Goal: Register for event/course

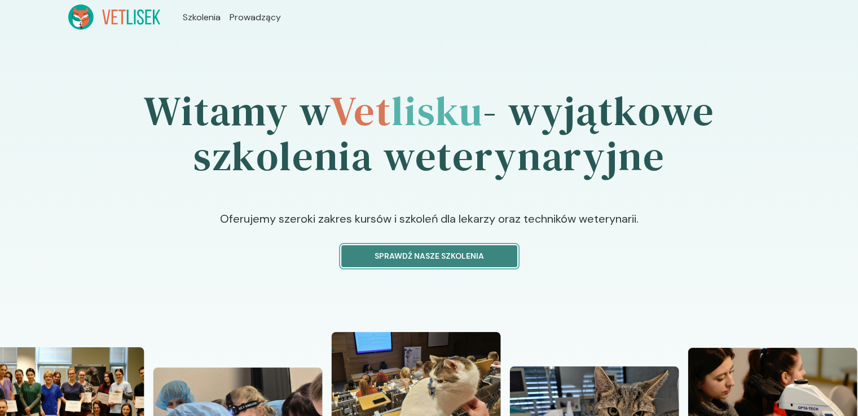
click at [429, 260] on p "Sprawdź nasze szkolenia" at bounding box center [429, 257] width 157 height 12
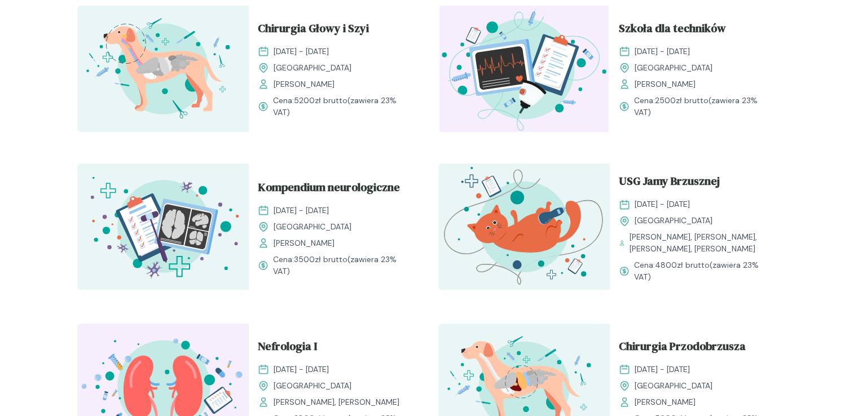
scroll to position [578, 0]
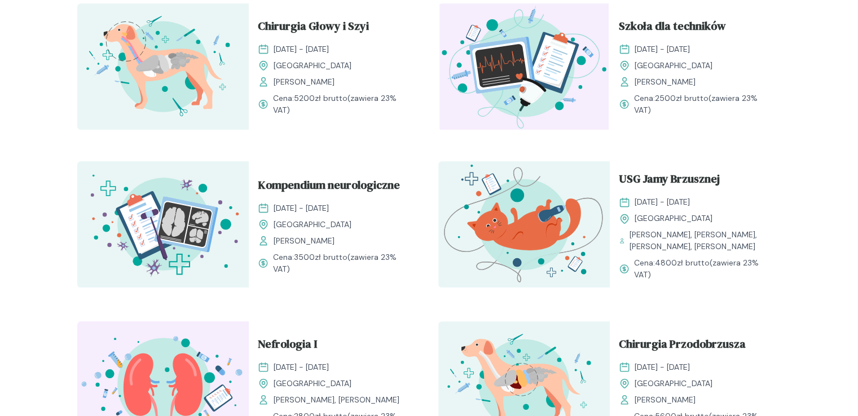
click at [557, 226] on img at bounding box center [524, 224] width 172 height 126
click at [661, 174] on span "USG Jamy Brzusznej" at bounding box center [669, 180] width 101 height 21
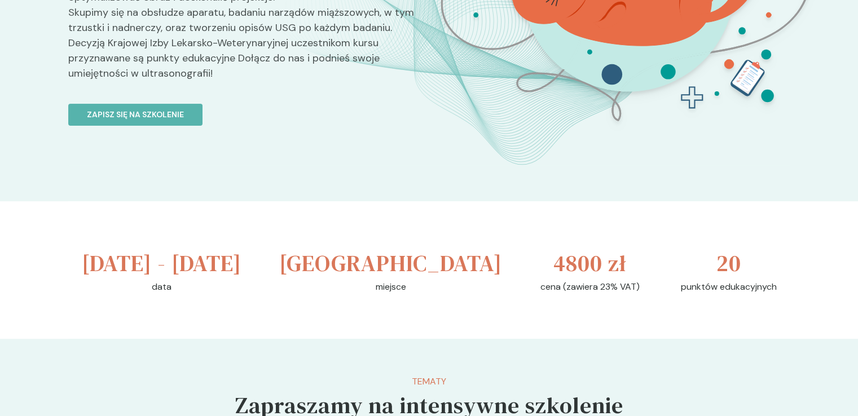
scroll to position [188, 0]
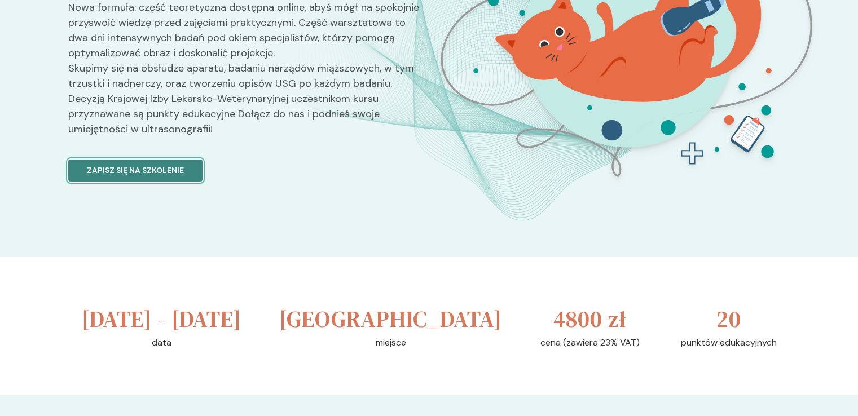
click at [179, 163] on button "Zapisz się na szkolenie" at bounding box center [135, 171] width 134 height 22
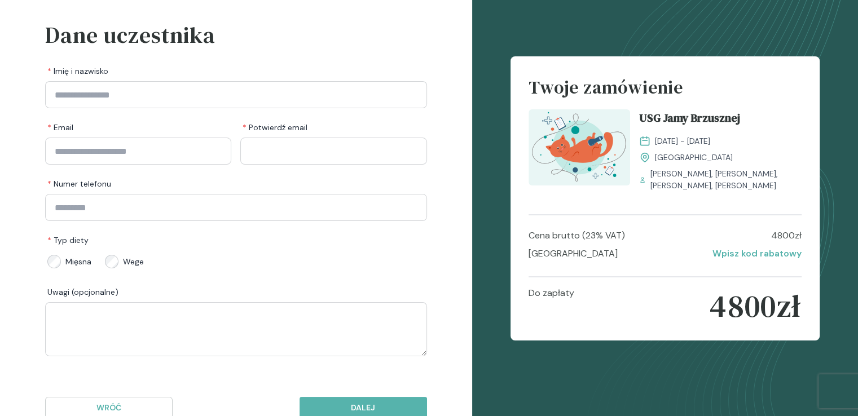
scroll to position [50, 0]
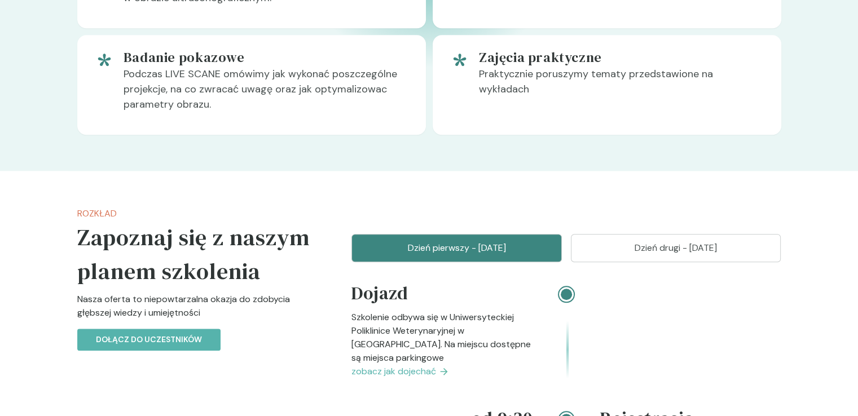
scroll to position [1085, 0]
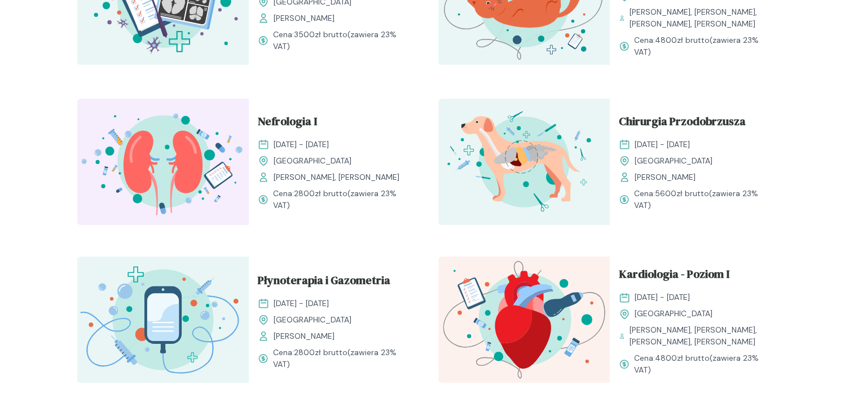
scroll to position [891, 0]
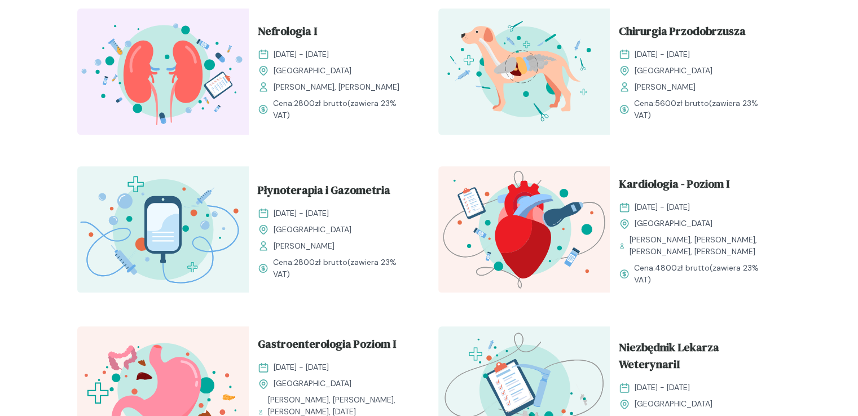
click at [541, 226] on img at bounding box center [524, 229] width 172 height 126
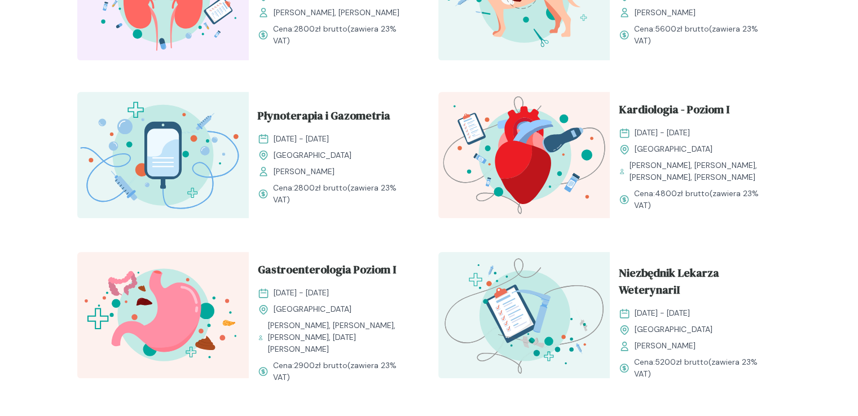
scroll to position [1012, 0]
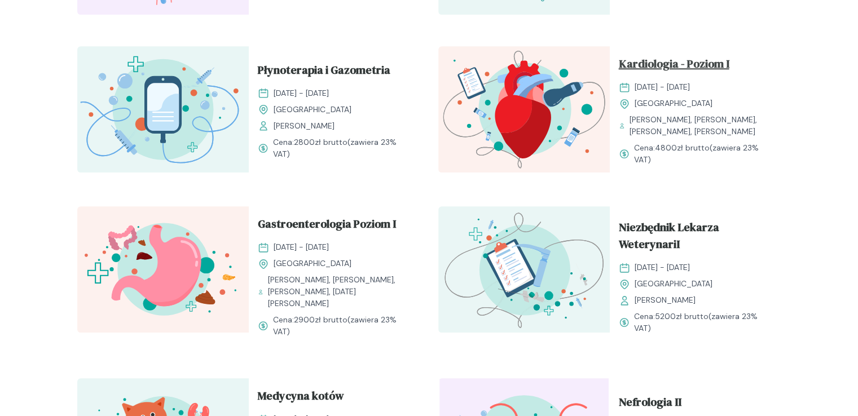
click at [700, 57] on span "Kardiologia - Poziom I" at bounding box center [674, 65] width 111 height 21
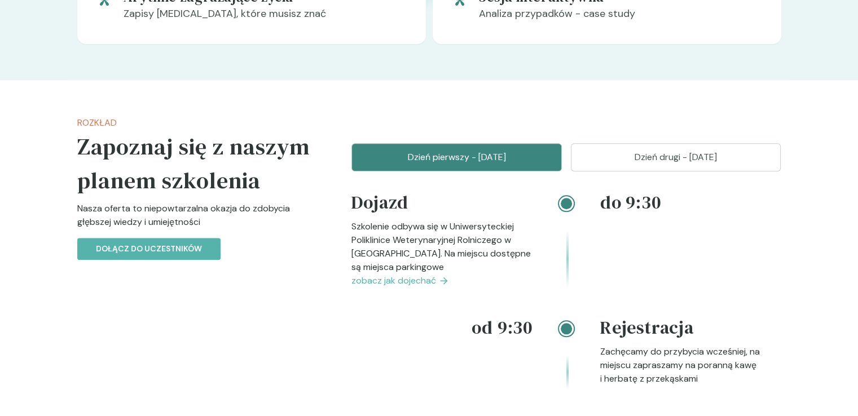
scroll to position [1020, 0]
